Goal: Contribute content: Contribute content

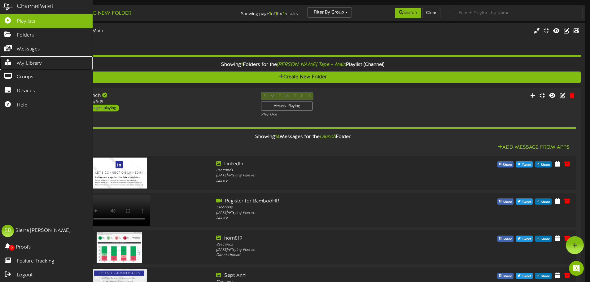
click at [27, 60] on span "My Library" at bounding box center [29, 63] width 25 height 7
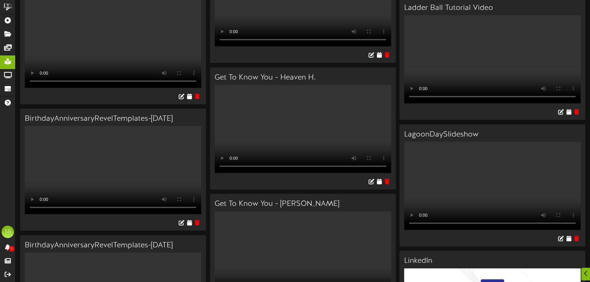
scroll to position [1783, 0]
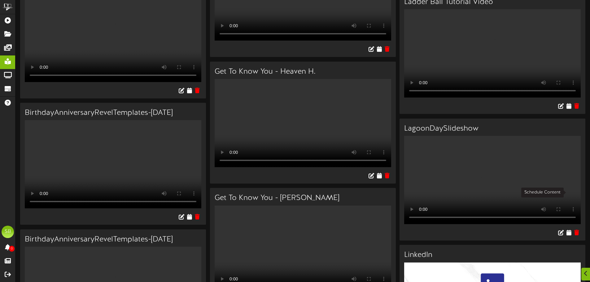
click at [569, 109] on icon at bounding box center [568, 106] width 5 height 6
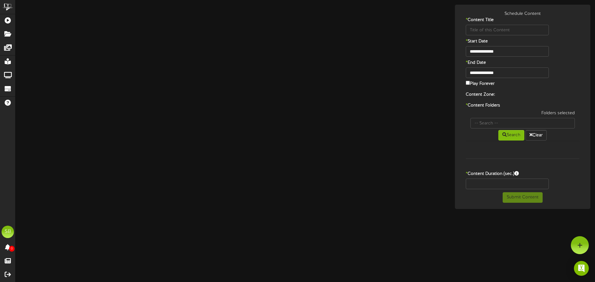
type input "Ladder Ball Tutorial Video"
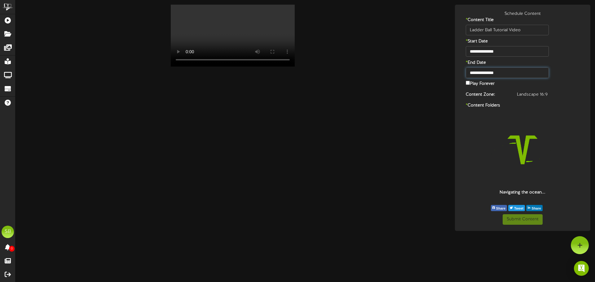
click at [502, 72] on input "**********" at bounding box center [507, 73] width 83 height 11
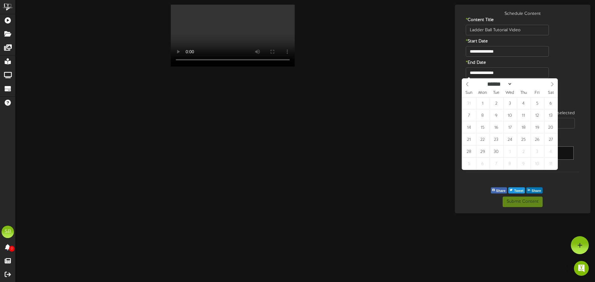
click at [551, 85] on icon at bounding box center [552, 84] width 4 height 4
select select "**"
click at [551, 85] on icon at bounding box center [552, 84] width 4 height 4
type input "**********"
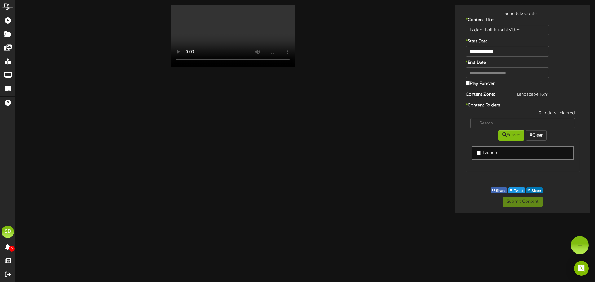
click at [487, 152] on label "Launch" at bounding box center [486, 153] width 20 height 6
click at [519, 202] on button "Submit Content" at bounding box center [522, 202] width 40 height 11
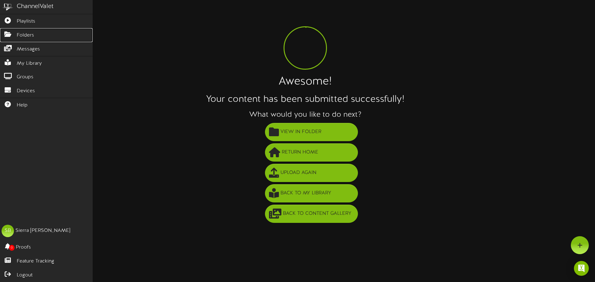
click at [26, 37] on span "Folders" at bounding box center [25, 35] width 17 height 7
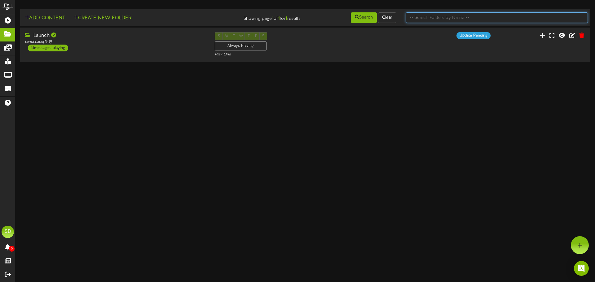
click at [437, 17] on input "text" at bounding box center [496, 17] width 182 height 11
type input "weather"
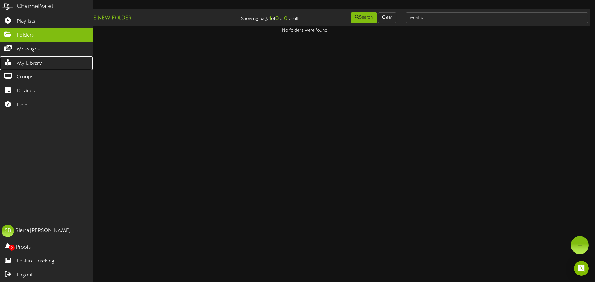
click at [40, 60] on span "My Library" at bounding box center [29, 63] width 25 height 7
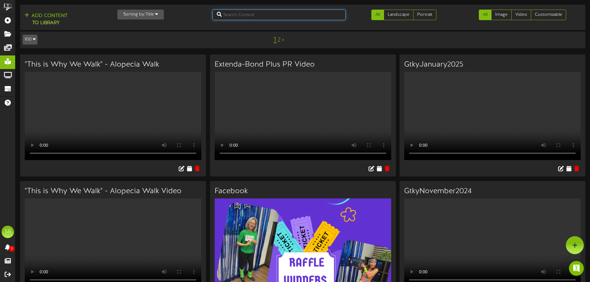
click at [248, 14] on input "text" at bounding box center [278, 15] width 133 height 11
type input "weather"
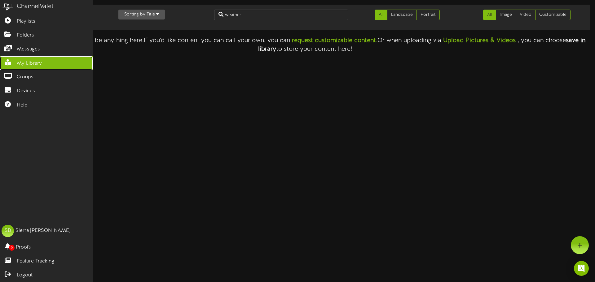
click at [24, 60] on span "My Library" at bounding box center [29, 63] width 25 height 7
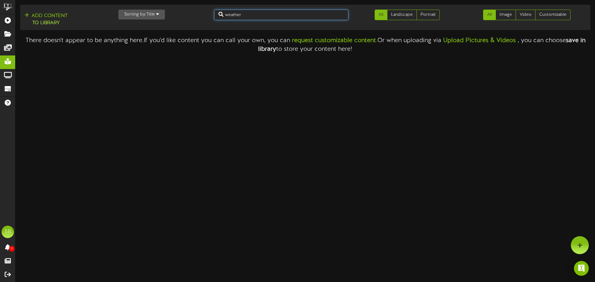
drag, startPoint x: 248, startPoint y: 18, endPoint x: 183, endPoint y: 15, distance: 65.7
click at [183, 15] on div "Add Content to Library Sorting by: Title Newest Oldest Title weather All Landsc…" at bounding box center [305, 17] width 574 height 20
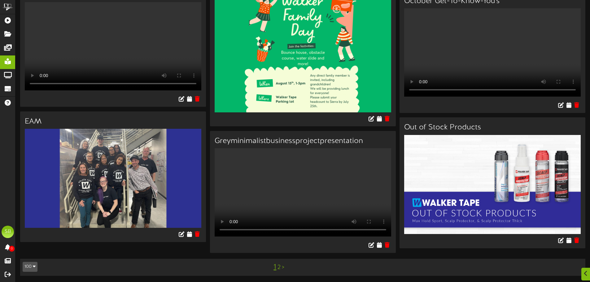
scroll to position [4846, 0]
click at [280, 269] on link "2" at bounding box center [279, 267] width 3 height 7
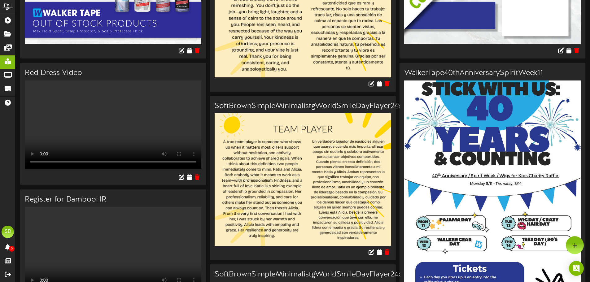
scroll to position [11, 0]
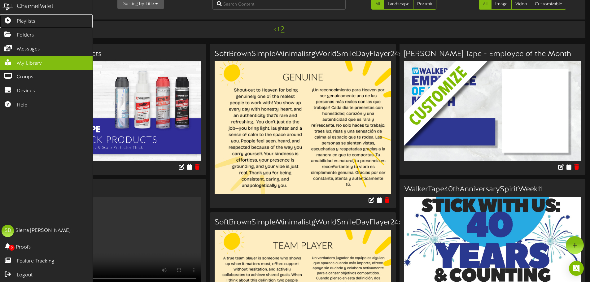
click at [11, 19] on icon at bounding box center [7, 19] width 15 height 5
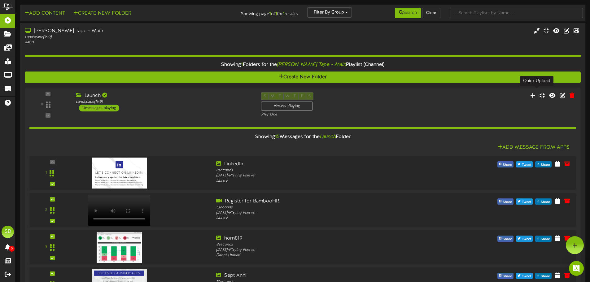
click at [536, 93] on icon at bounding box center [532, 96] width 5 height 6
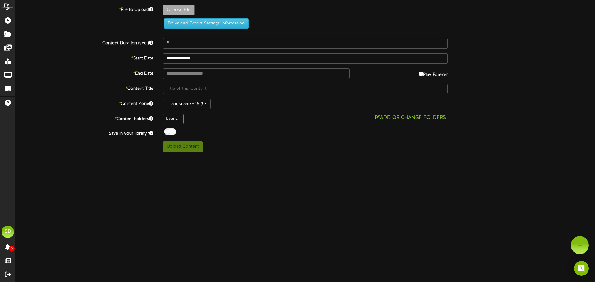
click at [181, 5] on label "Choose File" at bounding box center [179, 10] width 32 height 11
type input "**********"
type input "YellowAndRedPlayfulFamilyFunDayFlyer24x18in1"
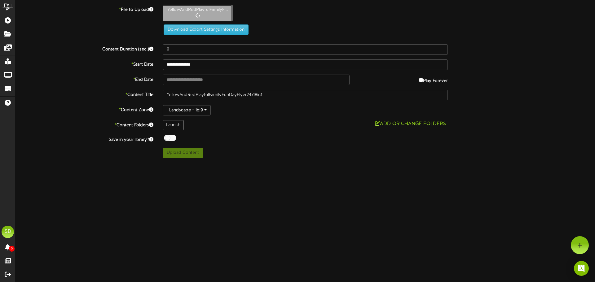
type input "125"
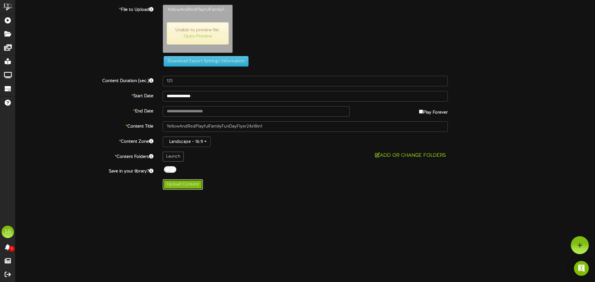
click at [178, 186] on button "Upload Content" at bounding box center [183, 184] width 40 height 11
type input "**********"
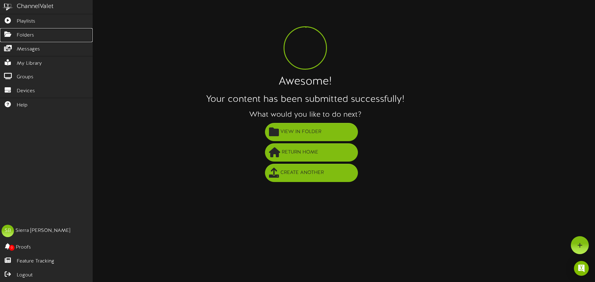
click at [36, 34] on link "Folders" at bounding box center [46, 35] width 93 height 14
